Goal: Check status: Check status

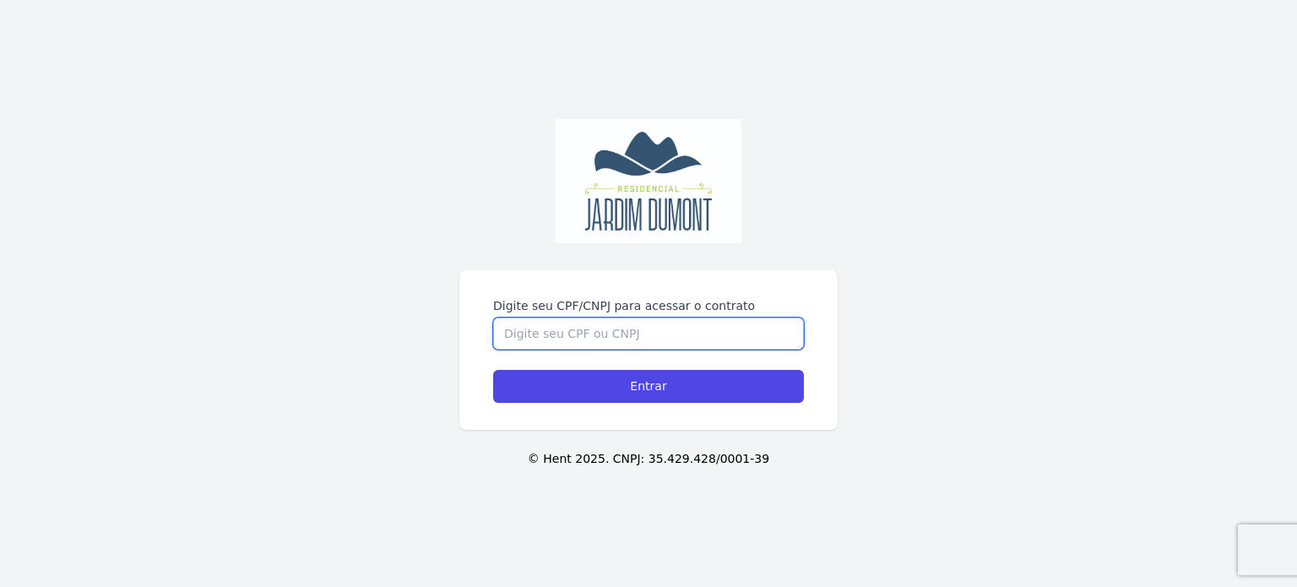
click at [644, 331] on input "Digite seu CPF/CNPJ para acessar o contrato" at bounding box center [648, 334] width 311 height 32
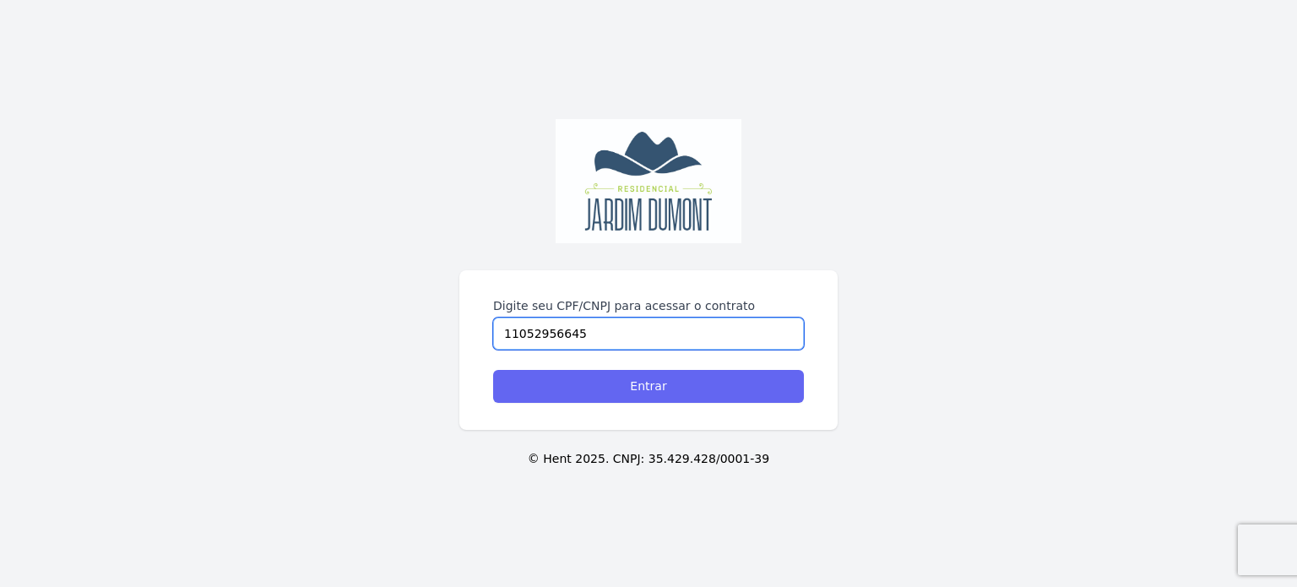
type input "11052956645"
click at [660, 394] on input "Entrar" at bounding box center [648, 386] width 311 height 33
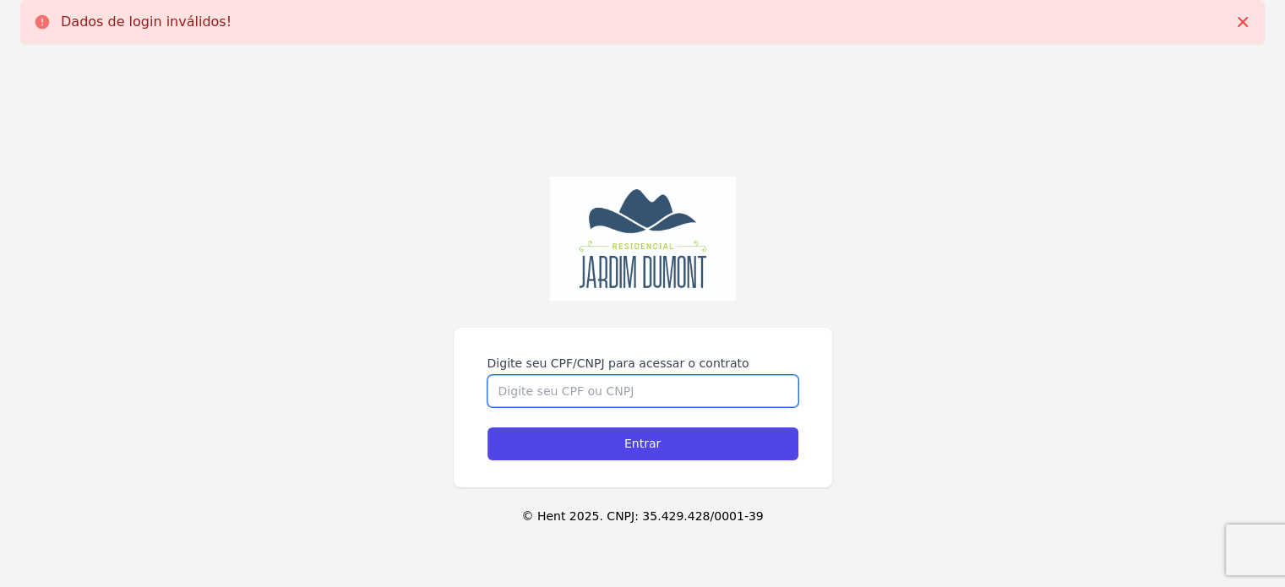
drag, startPoint x: 0, startPoint y: 0, endPoint x: 660, endPoint y: 394, distance: 768.6
click at [660, 394] on input "Digite seu CPF/CNPJ para acessar o contrato" at bounding box center [642, 391] width 311 height 32
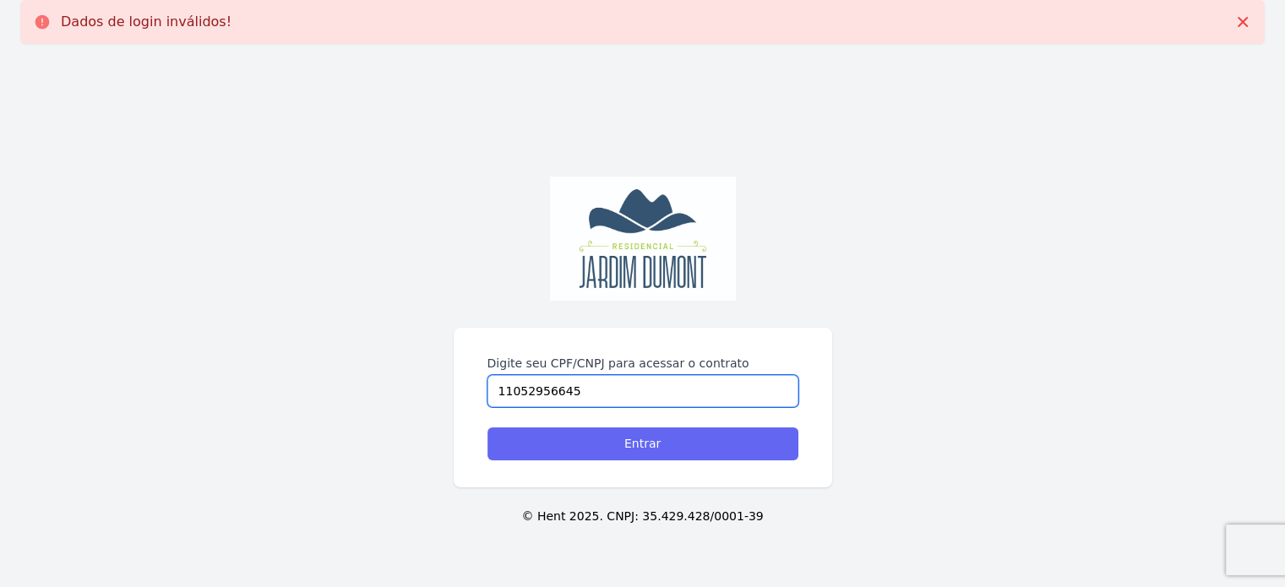
type input "11052956645"
click at [654, 449] on input "Entrar" at bounding box center [642, 443] width 311 height 33
